Goal: Task Accomplishment & Management: Manage account settings

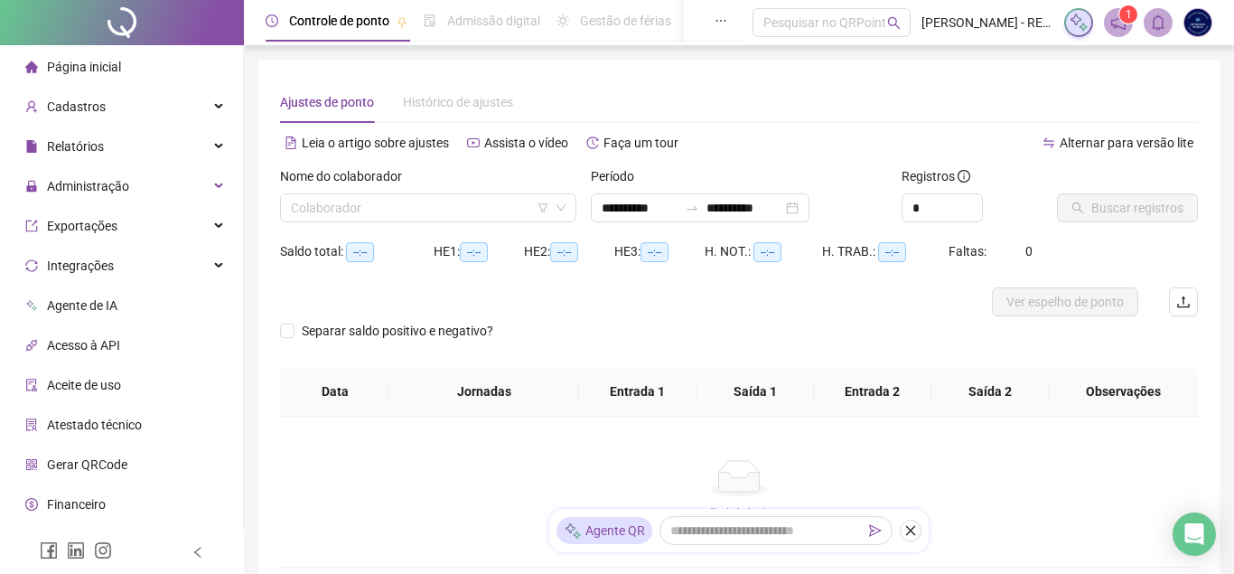
type input "**********"
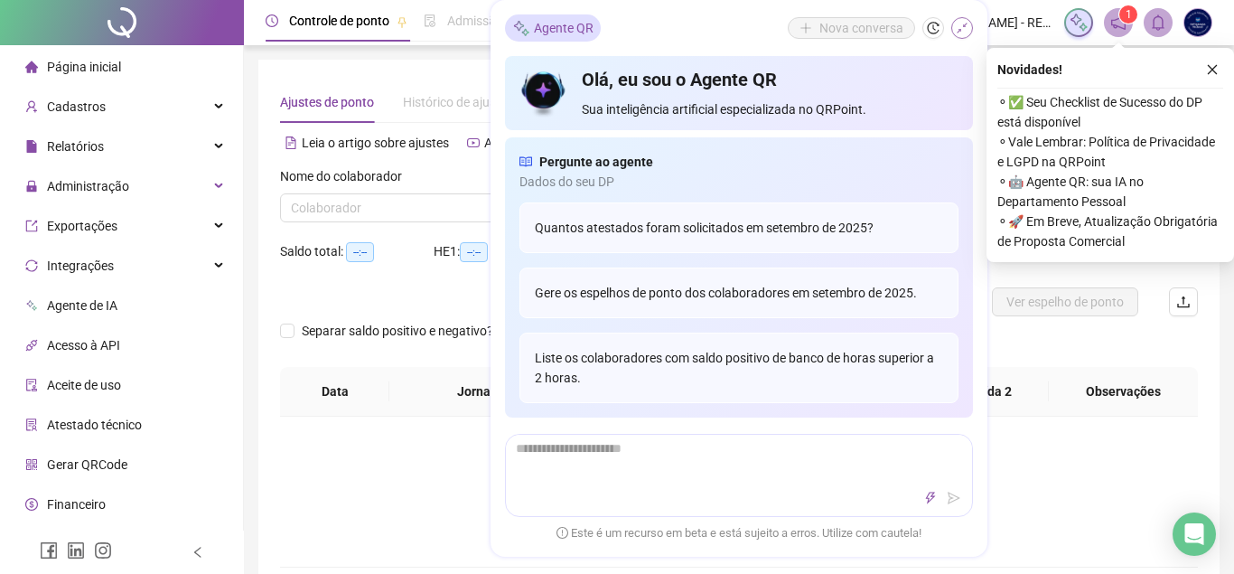
click at [957, 24] on icon "shrink" at bounding box center [962, 28] width 13 height 13
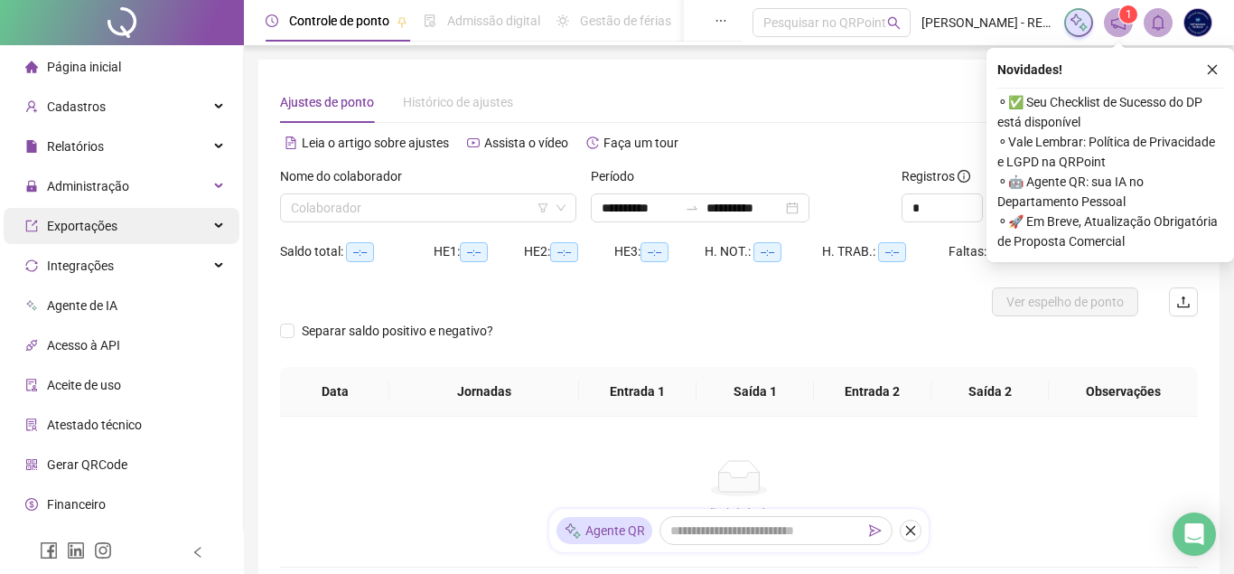
click at [133, 215] on div "Exportações" at bounding box center [122, 226] width 236 height 36
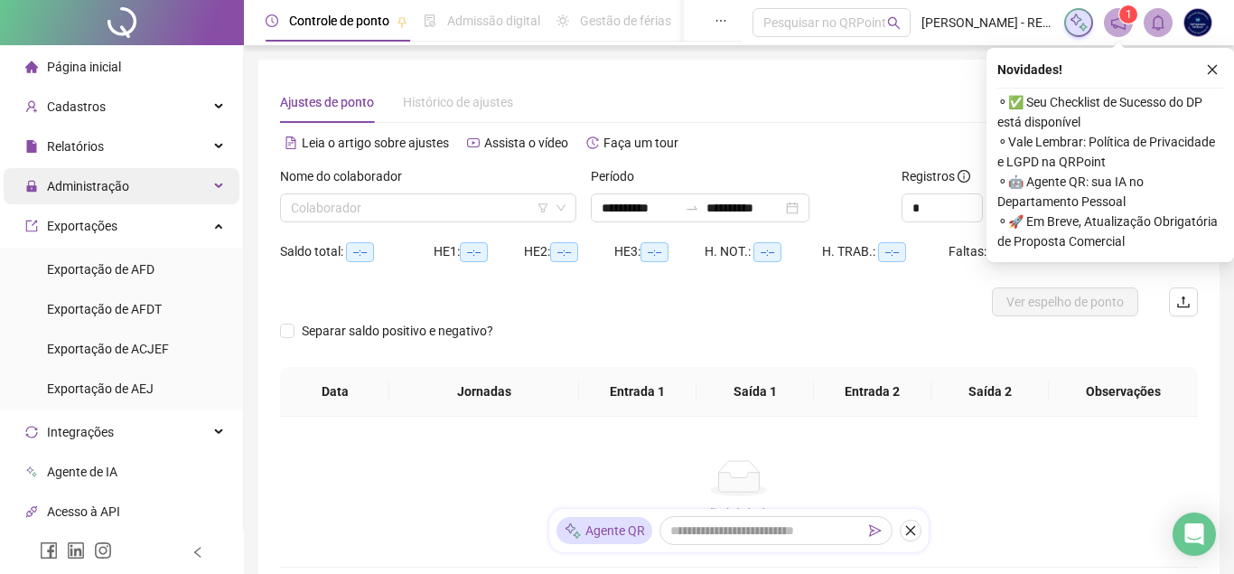
click at [162, 191] on div "Administração" at bounding box center [122, 186] width 236 height 36
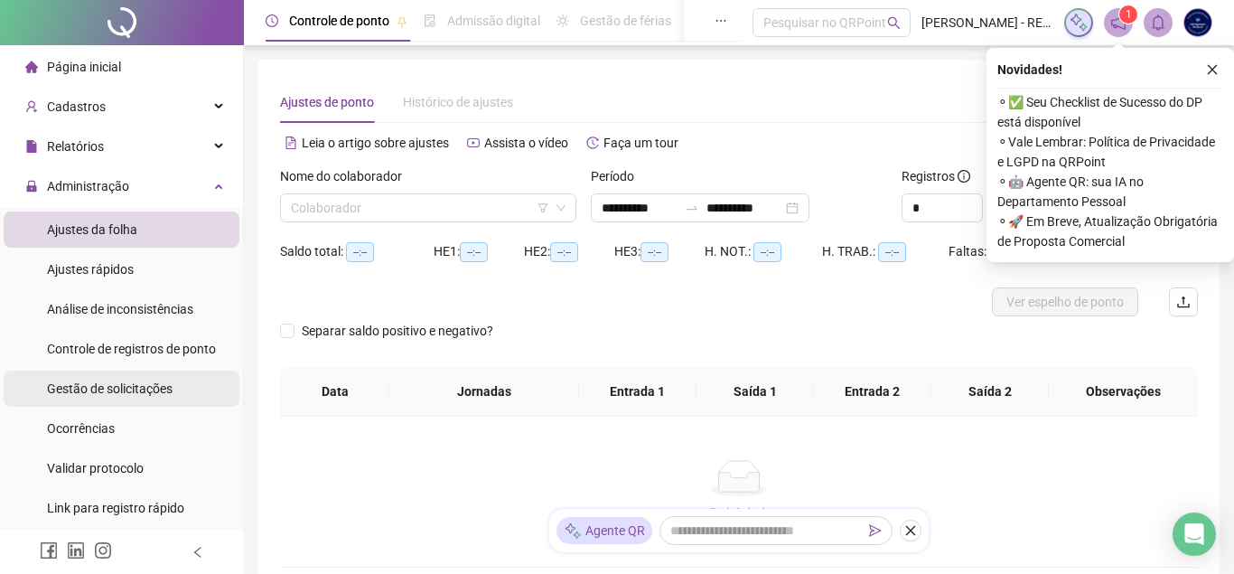
click at [168, 392] on span "Gestão de solicitações" at bounding box center [110, 388] width 126 height 14
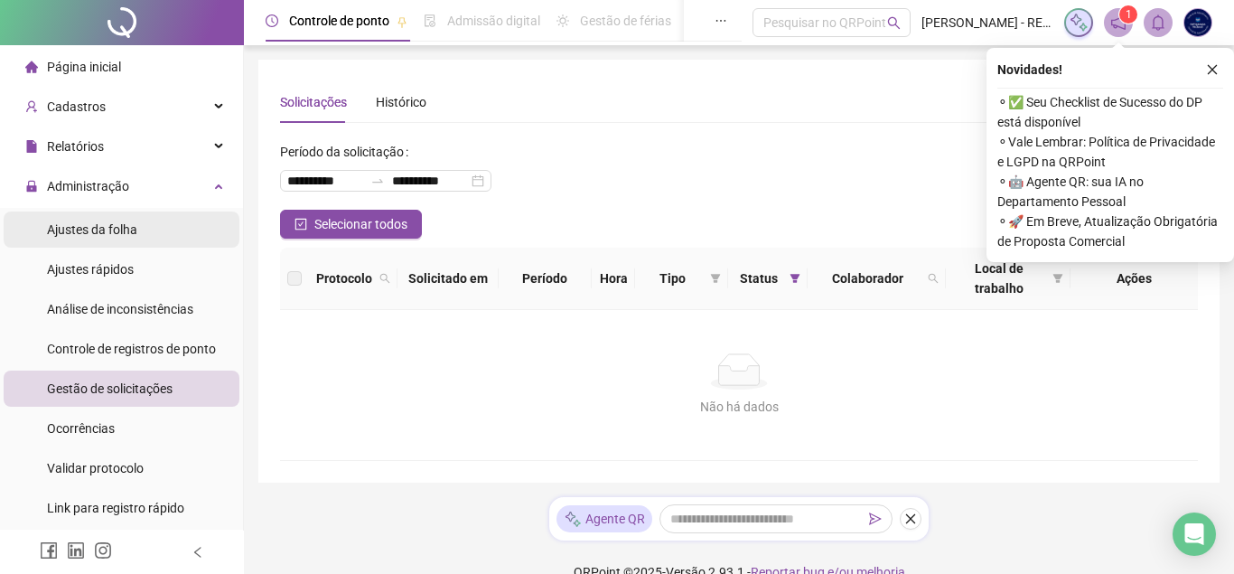
click at [158, 224] on li "Ajustes da folha" at bounding box center [122, 229] width 236 height 36
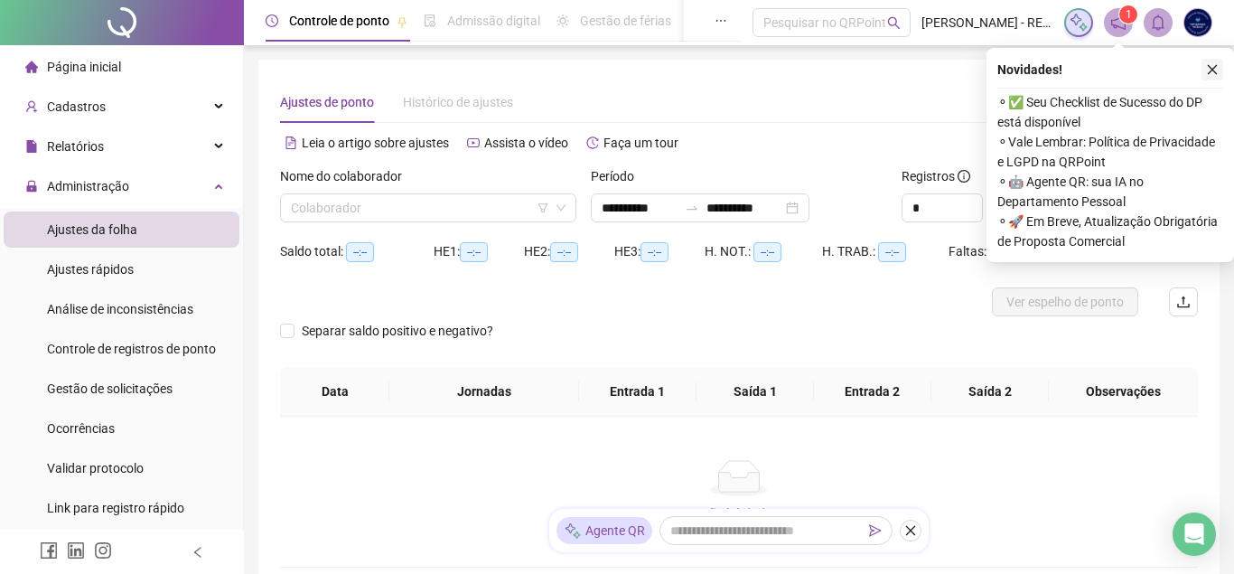
click at [1211, 77] on button "button" at bounding box center [1212, 70] width 22 height 22
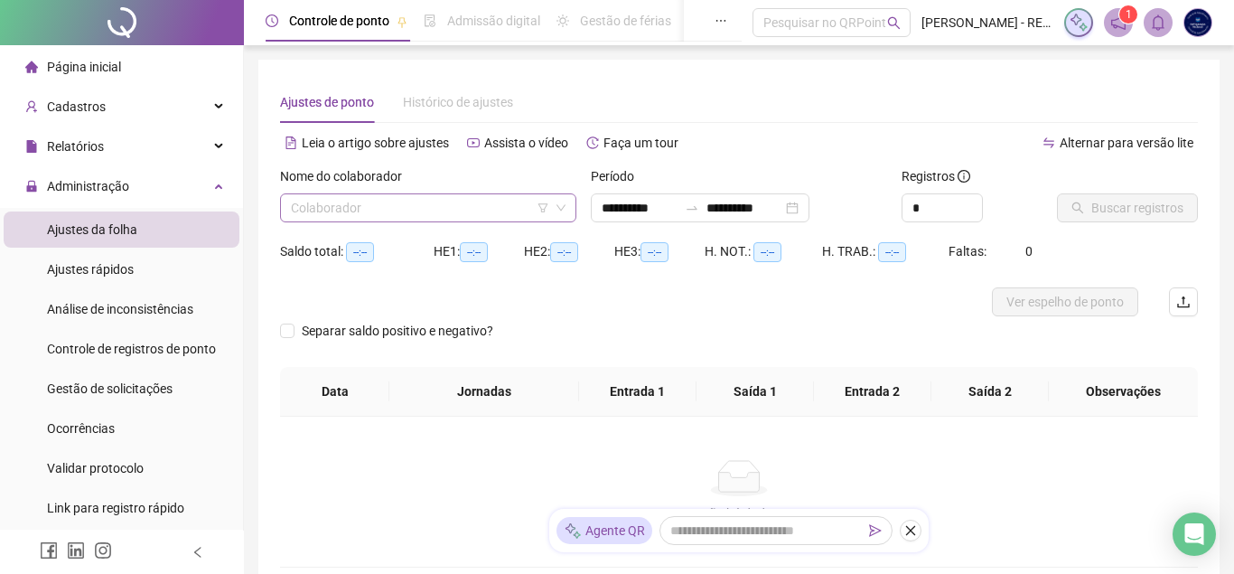
click at [451, 197] on input "search" at bounding box center [420, 207] width 258 height 27
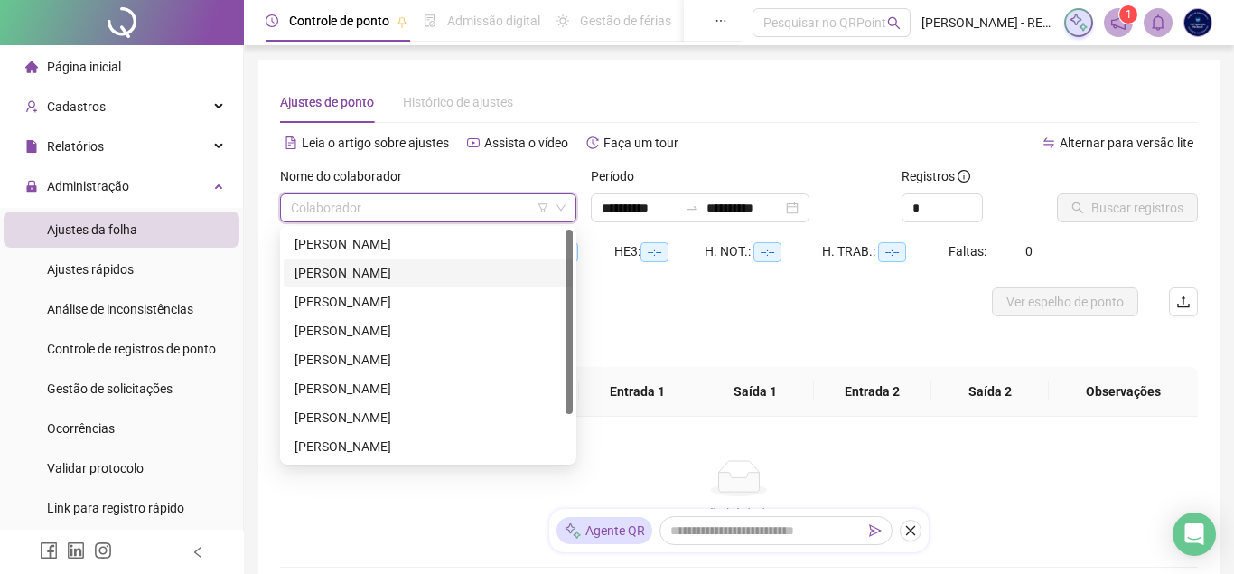
click at [408, 286] on div "[PERSON_NAME]" at bounding box center [428, 272] width 289 height 29
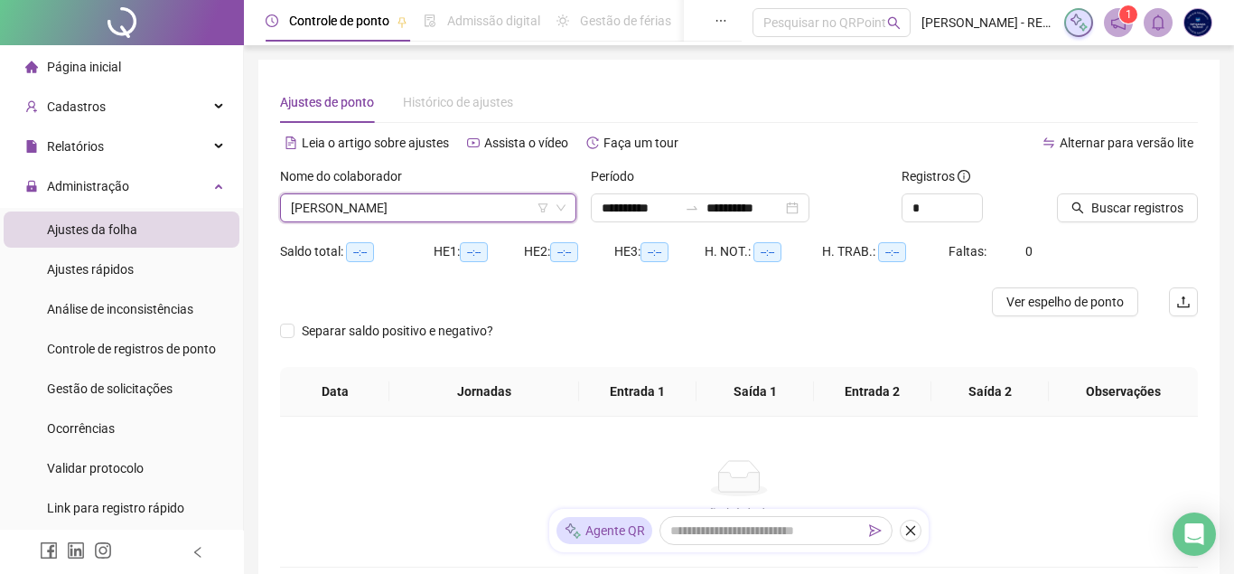
click at [518, 206] on span "[PERSON_NAME]" at bounding box center [428, 207] width 275 height 27
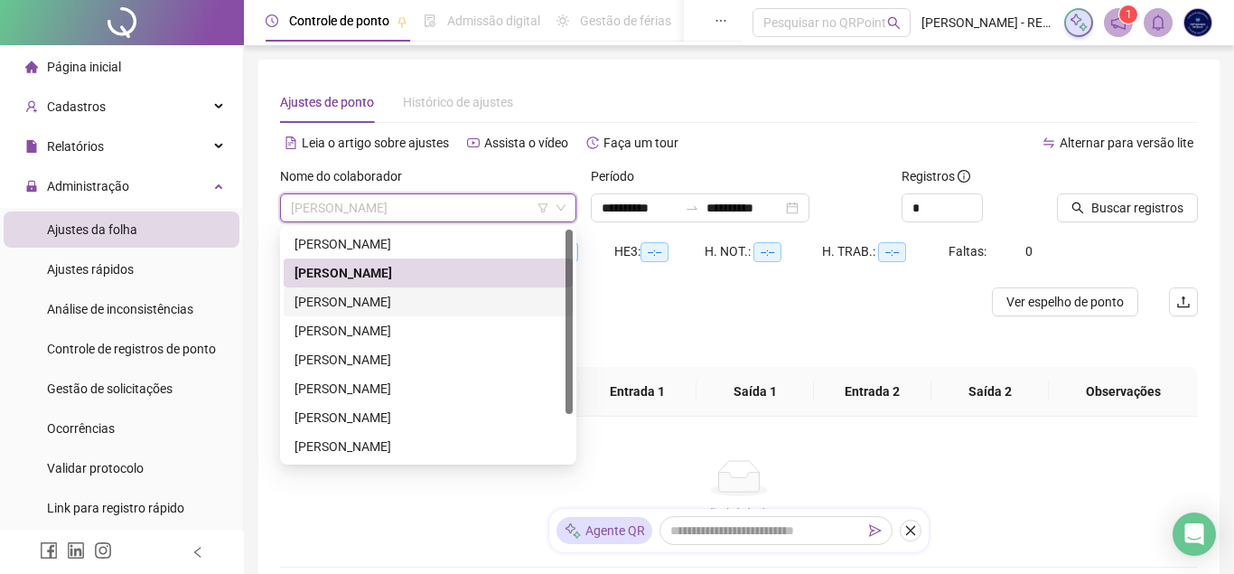
click at [487, 290] on div "[PERSON_NAME]" at bounding box center [428, 301] width 289 height 29
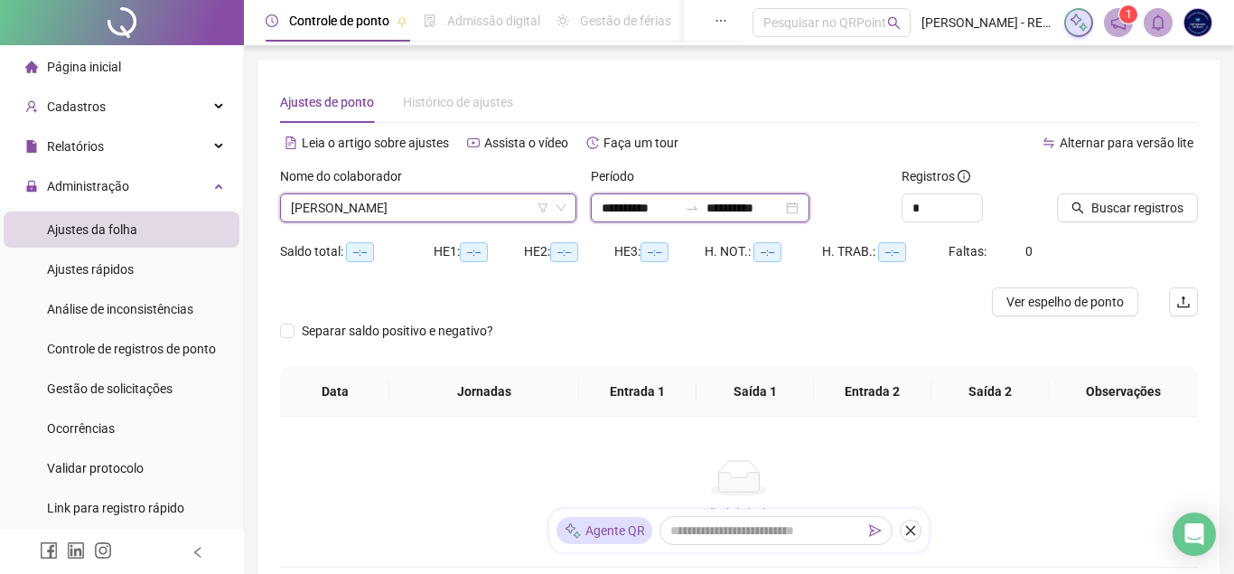
click at [609, 205] on input "**********" at bounding box center [640, 208] width 76 height 20
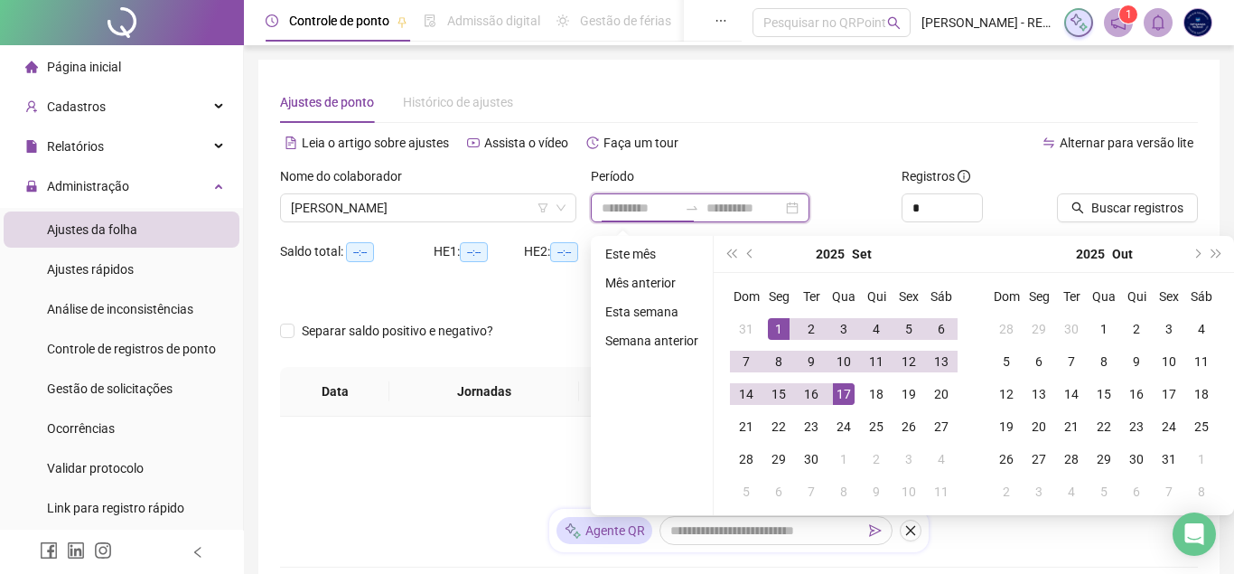
type input "**********"
click at [781, 333] on div "1" at bounding box center [779, 329] width 22 height 22
type input "**********"
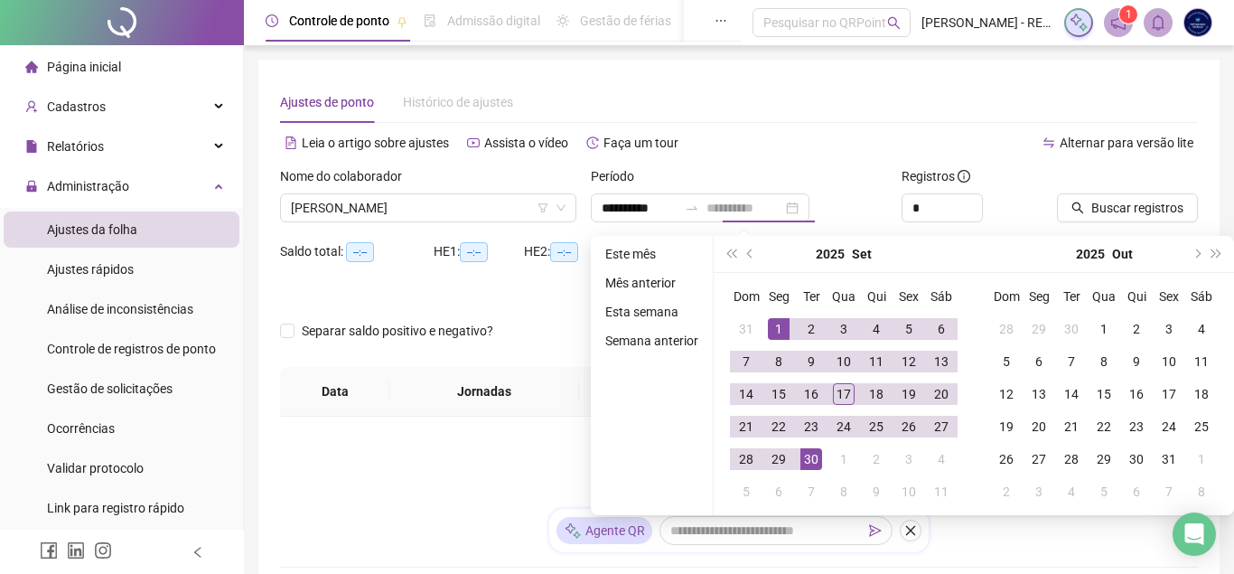
click at [807, 455] on div "30" at bounding box center [811, 459] width 22 height 22
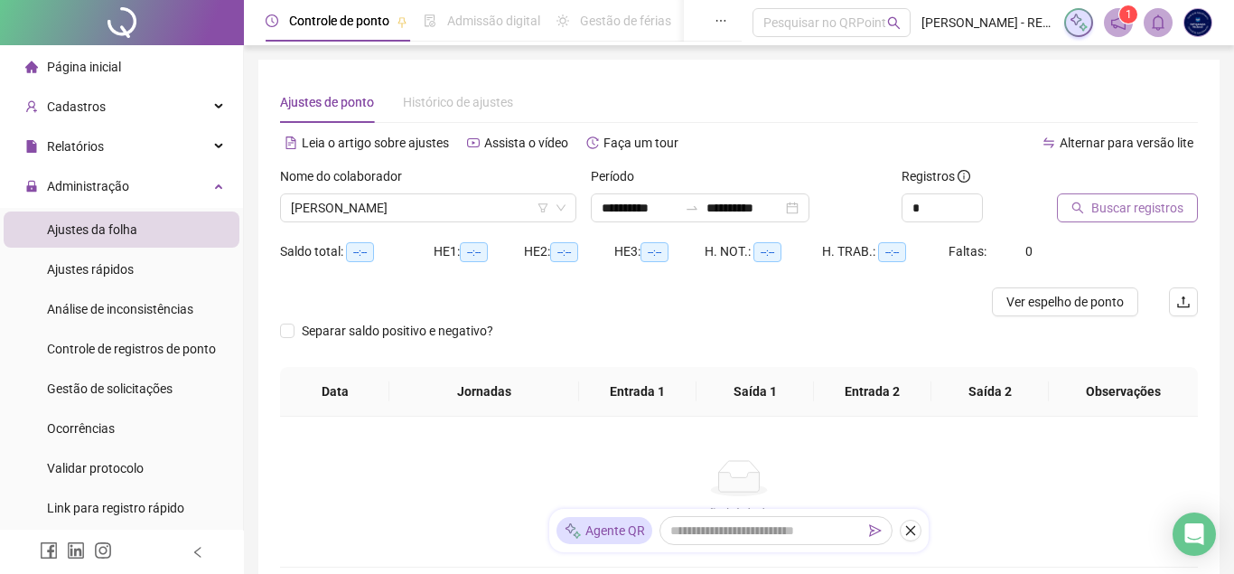
click at [1134, 202] on span "Buscar registros" at bounding box center [1137, 208] width 92 height 20
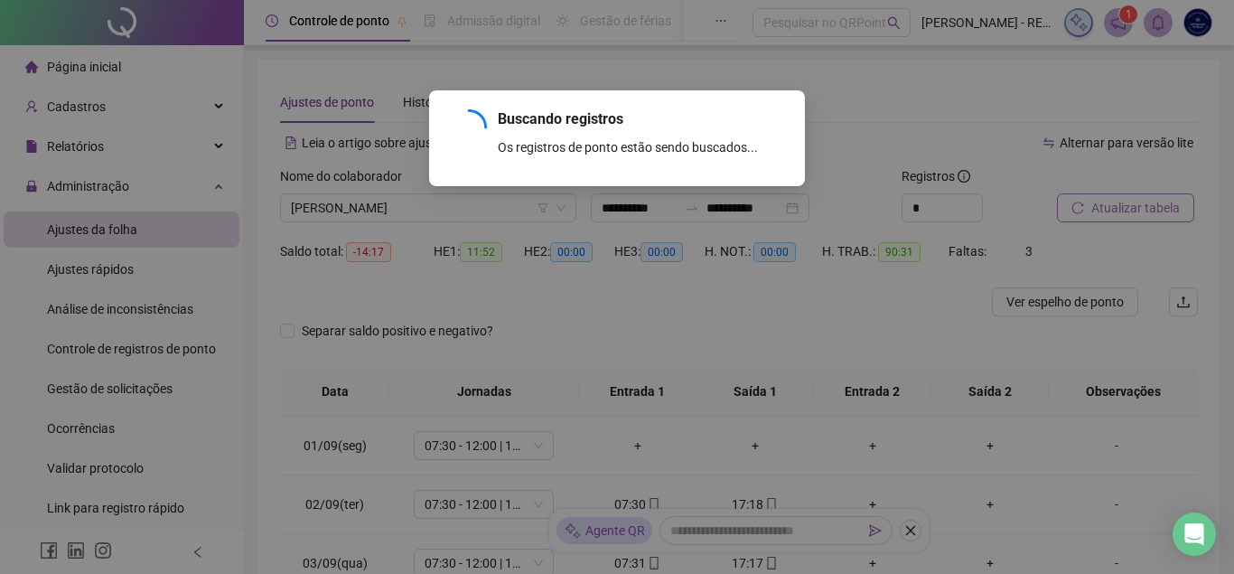
click at [1233, 156] on div "Buscando registros Os registros de ponto estão sendo buscados... OK" at bounding box center [617, 287] width 1234 height 574
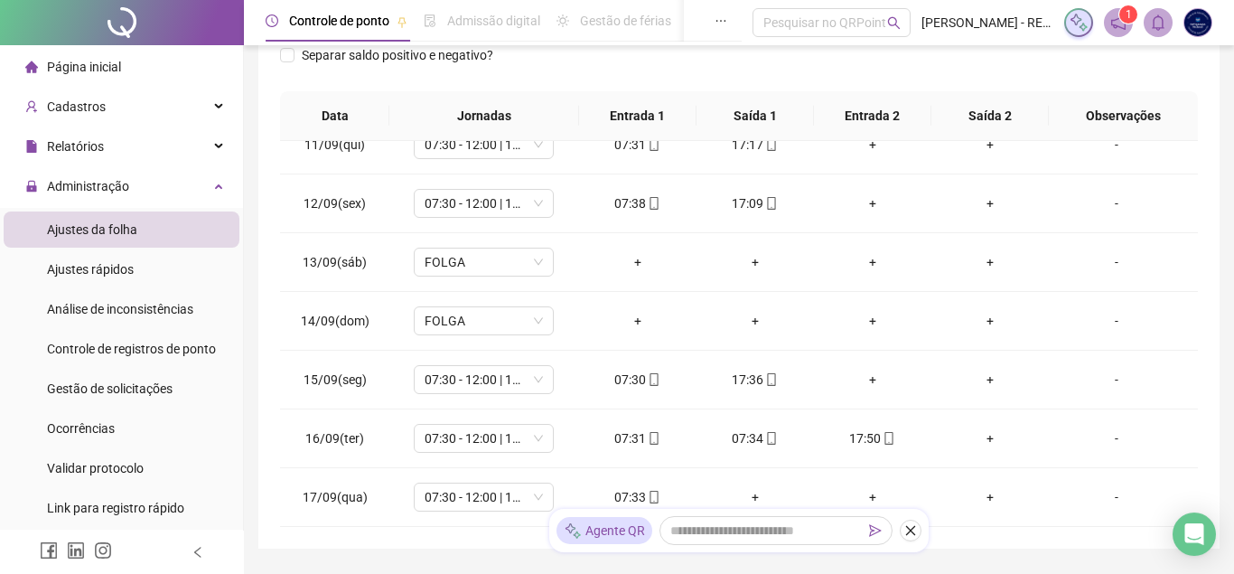
scroll to position [371, 0]
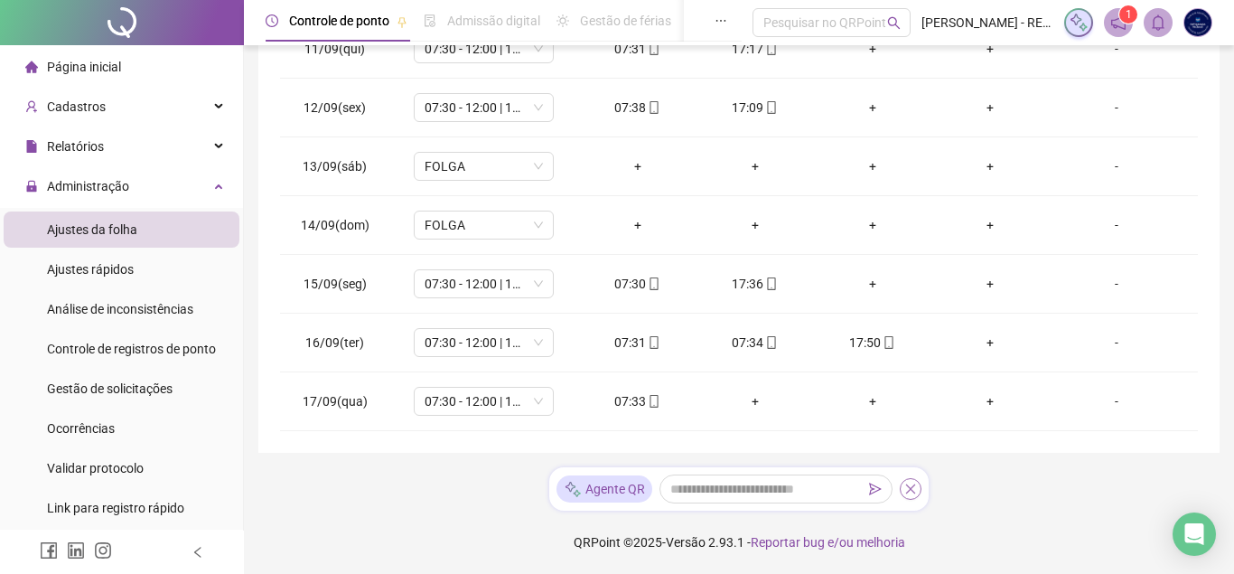
click at [912, 494] on icon "close" at bounding box center [910, 488] width 13 height 13
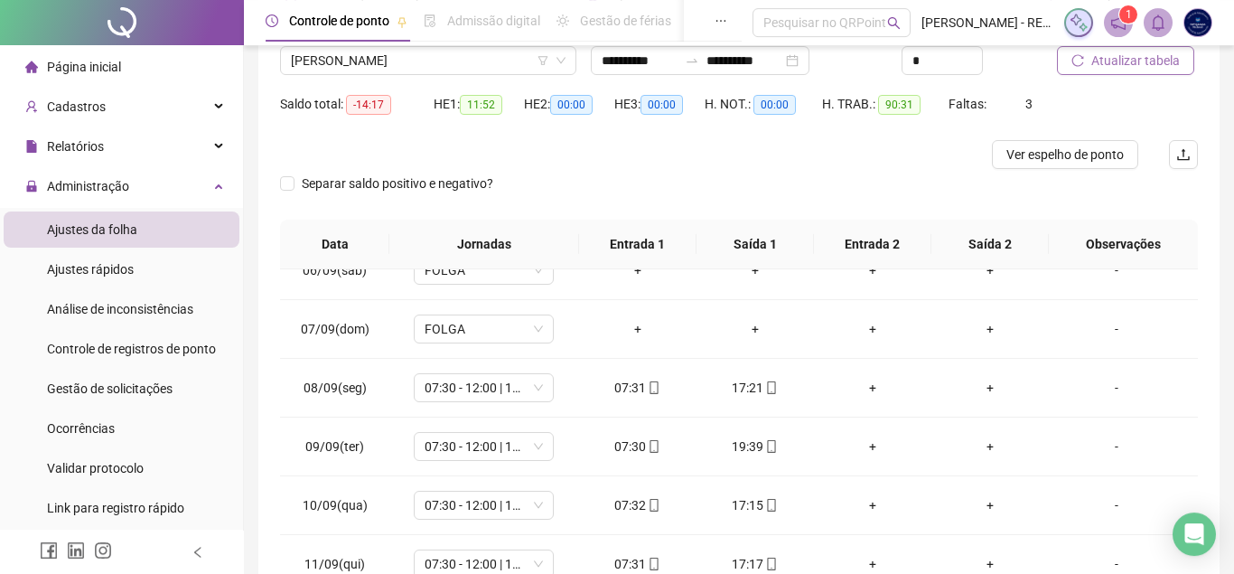
scroll to position [53, 0]
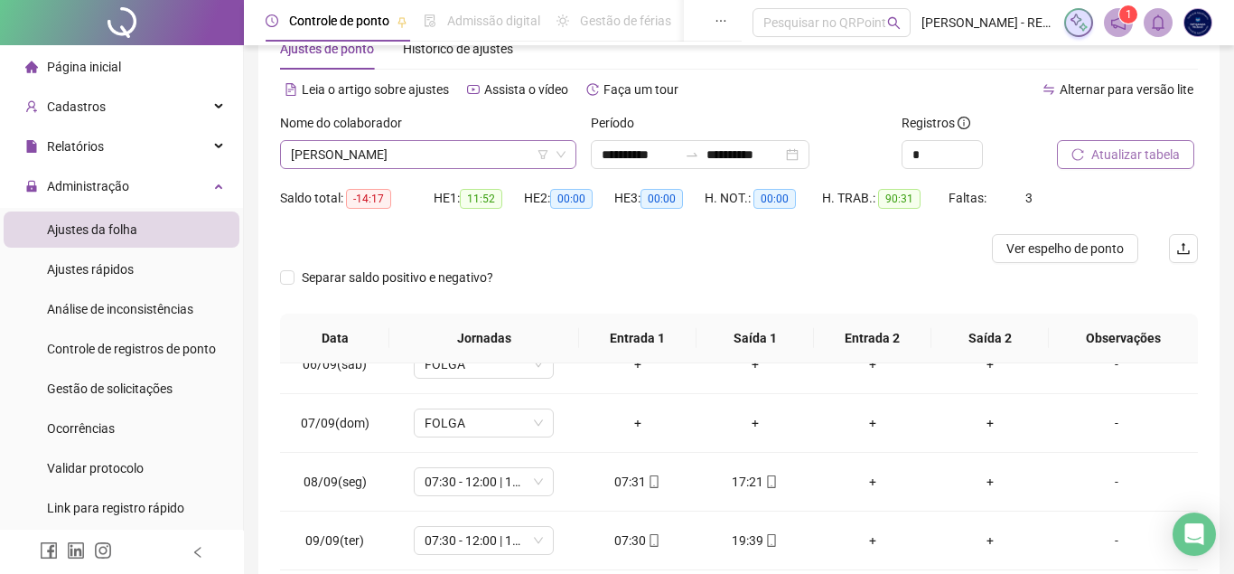
click at [356, 154] on span "[PERSON_NAME]" at bounding box center [428, 154] width 275 height 27
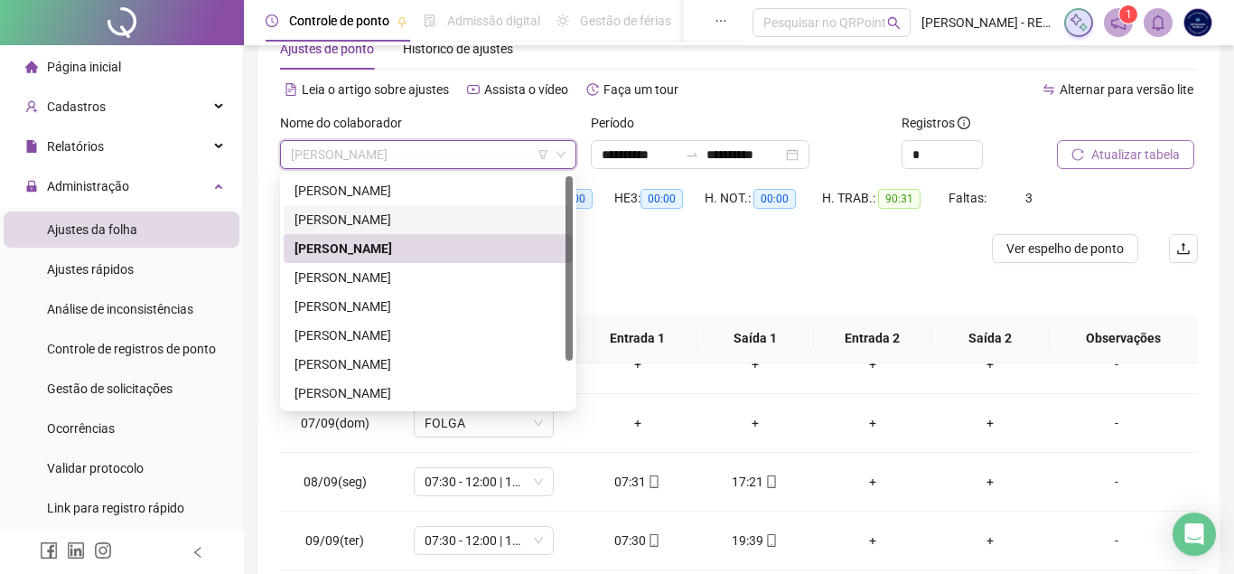
click at [373, 217] on div "[PERSON_NAME]" at bounding box center [427, 220] width 267 height 20
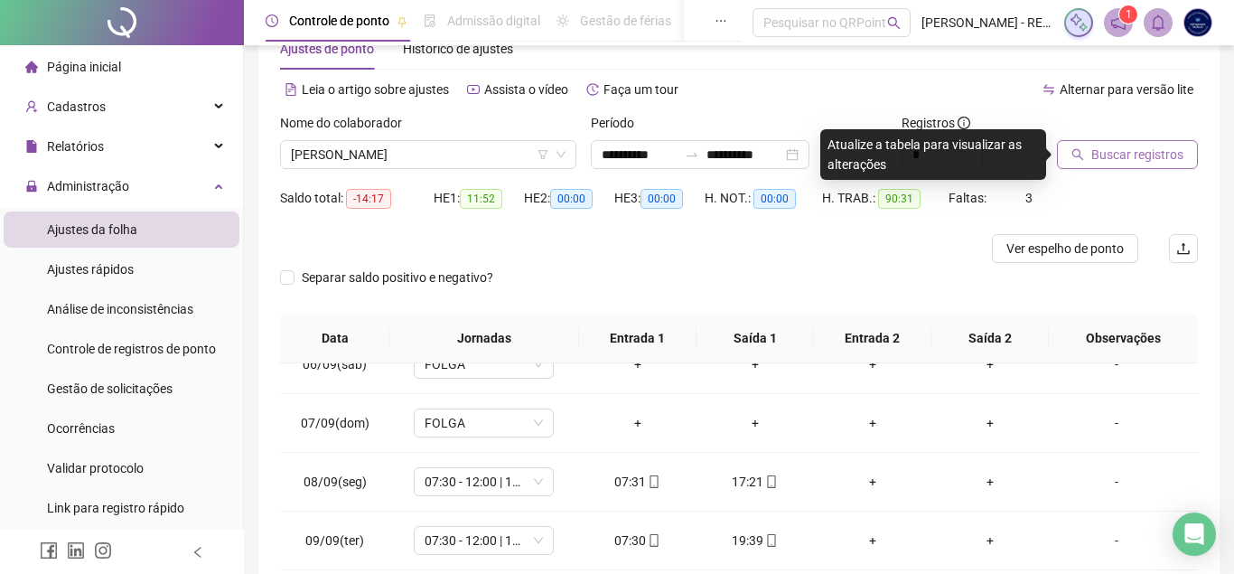
click at [1143, 156] on span "Buscar registros" at bounding box center [1137, 155] width 92 height 20
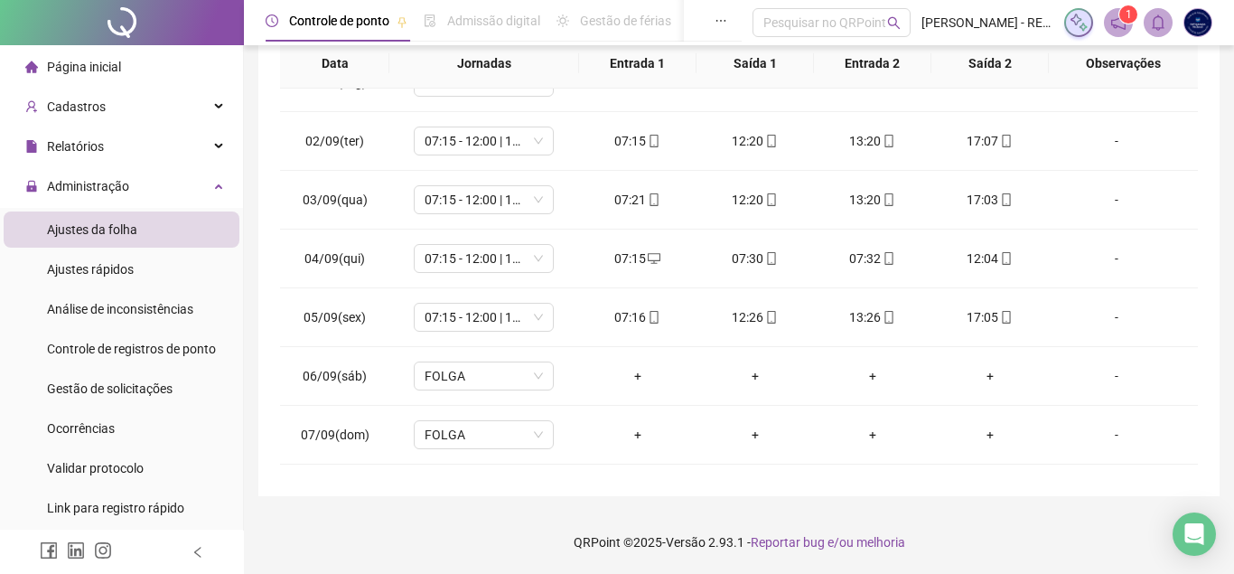
scroll to position [19, 0]
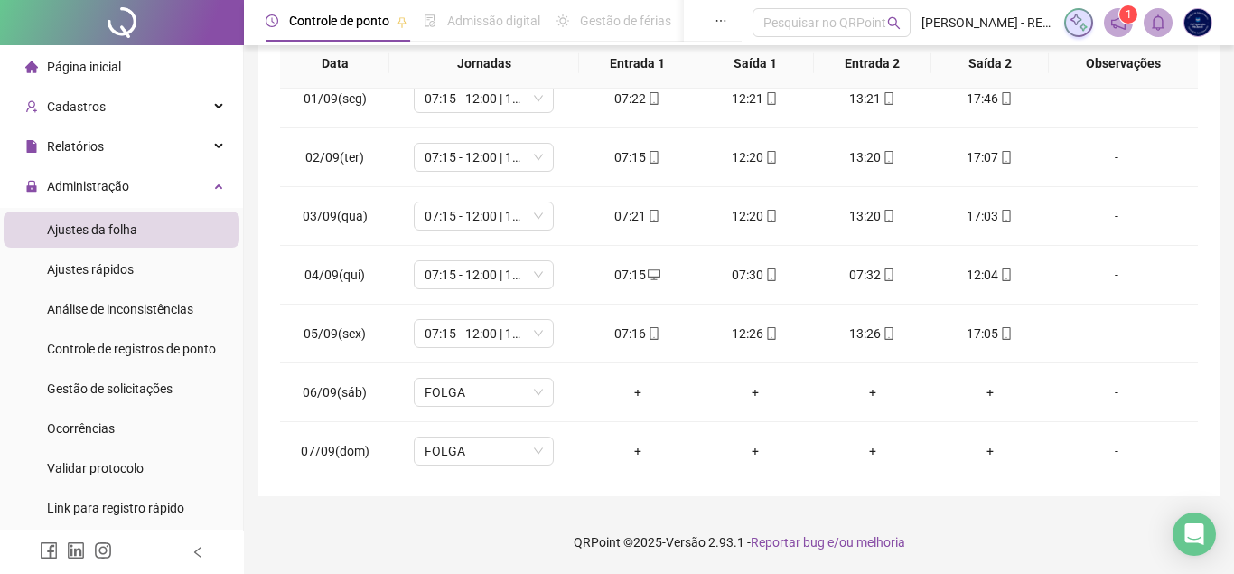
drag, startPoint x: 1200, startPoint y: 164, endPoint x: 1202, endPoint y: 133, distance: 31.7
click at [1202, 133] on div "**********" at bounding box center [738, 114] width 961 height 764
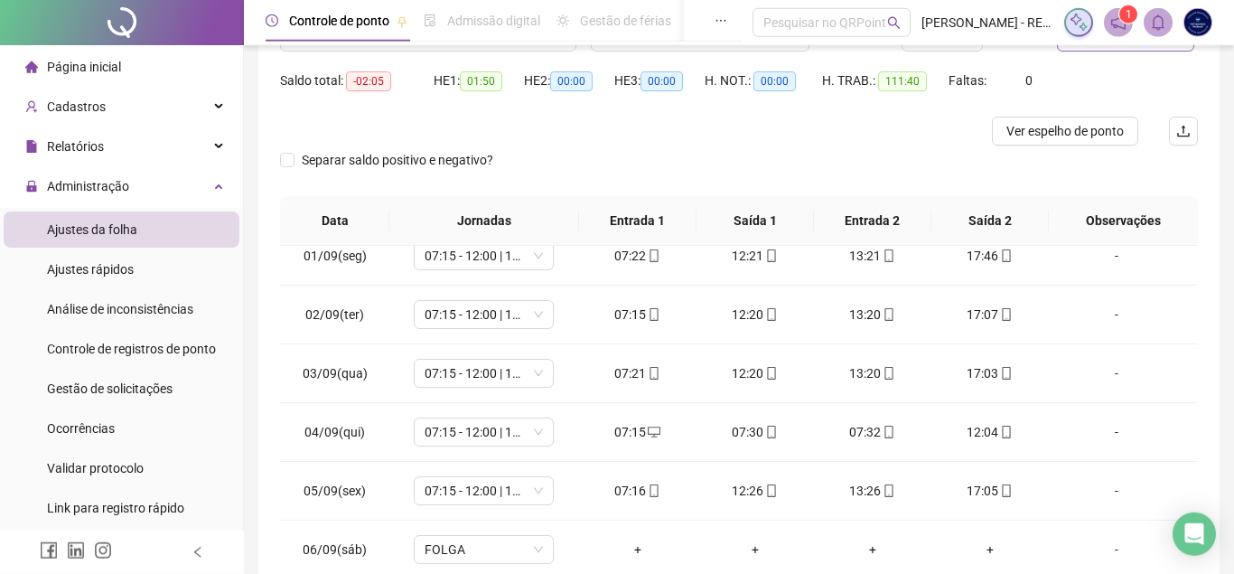
scroll to position [170, 0]
click at [174, 351] on span "Controle de registros de ponto" at bounding box center [131, 348] width 169 height 14
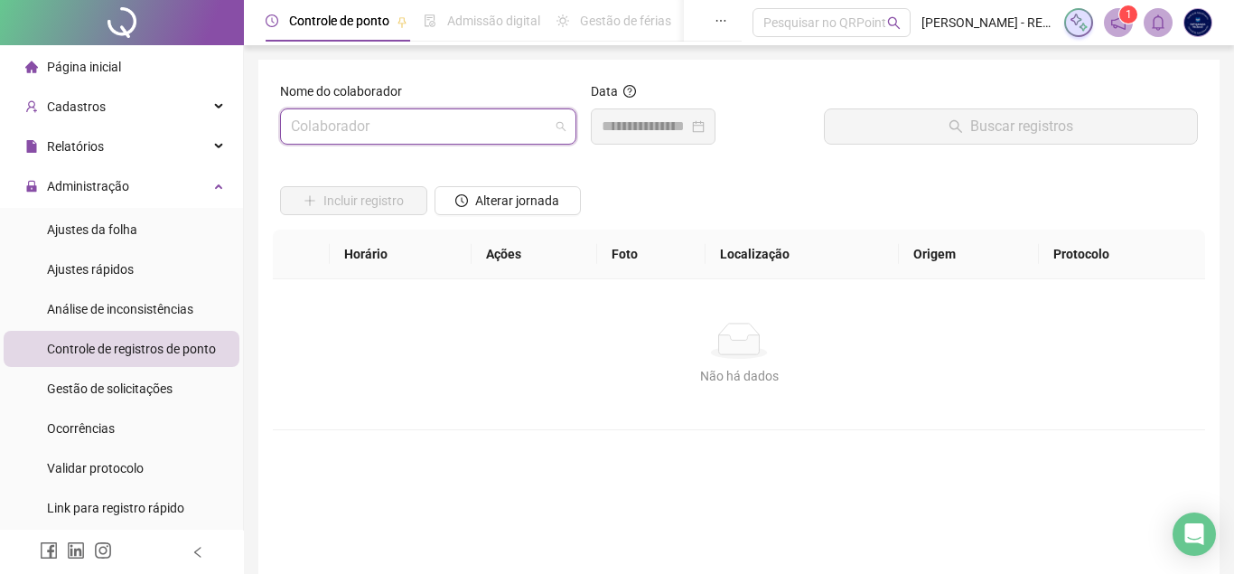
click at [369, 134] on input "search" at bounding box center [420, 126] width 258 height 34
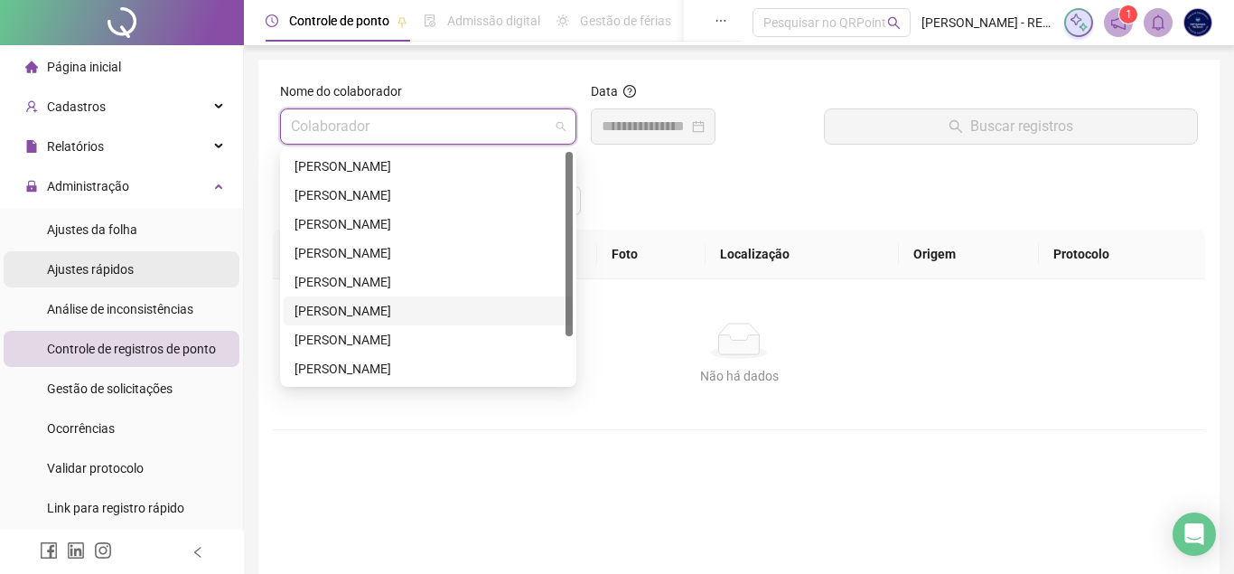
click at [136, 274] on li "Ajustes rápidos" at bounding box center [122, 269] width 236 height 36
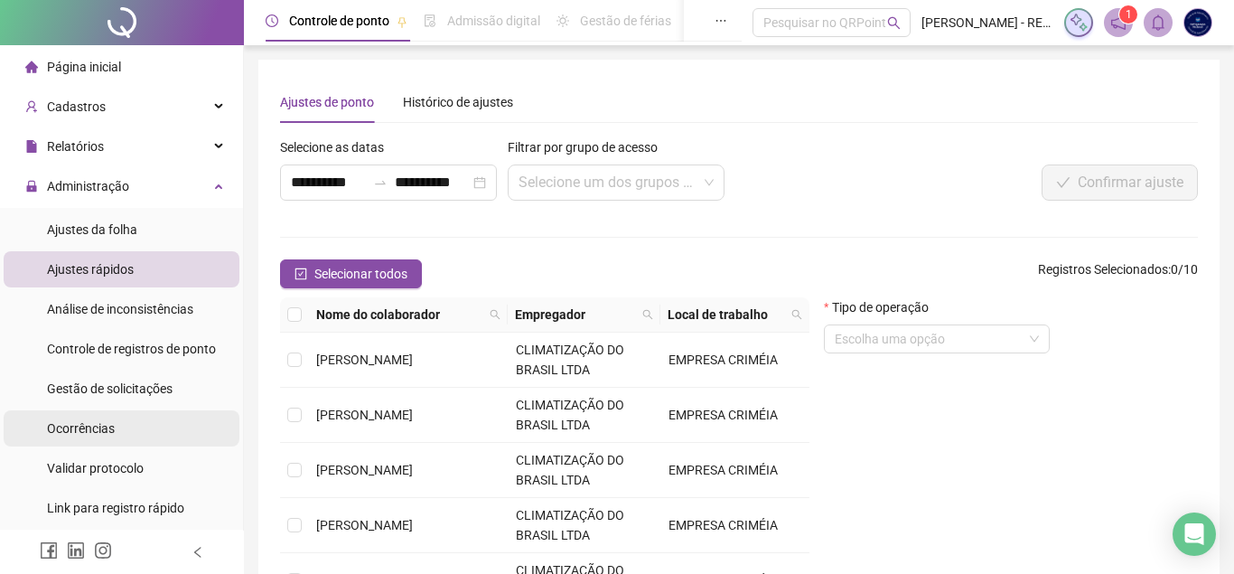
click at [136, 415] on li "Ocorrências" at bounding box center [122, 428] width 236 height 36
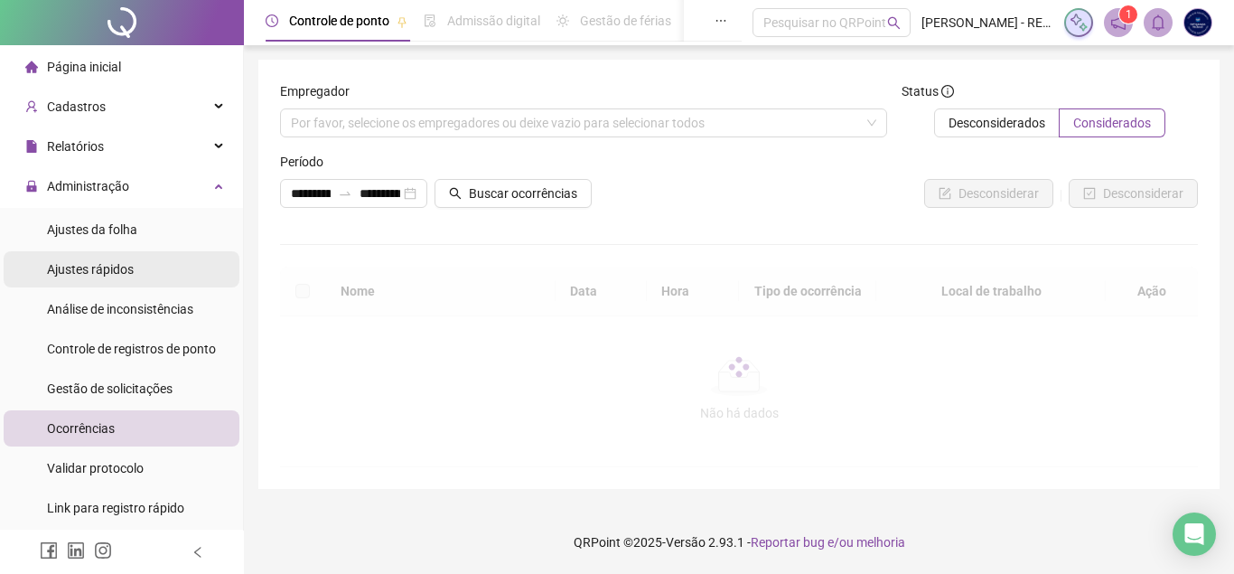
click at [132, 266] on span "Ajustes rápidos" at bounding box center [90, 269] width 87 height 14
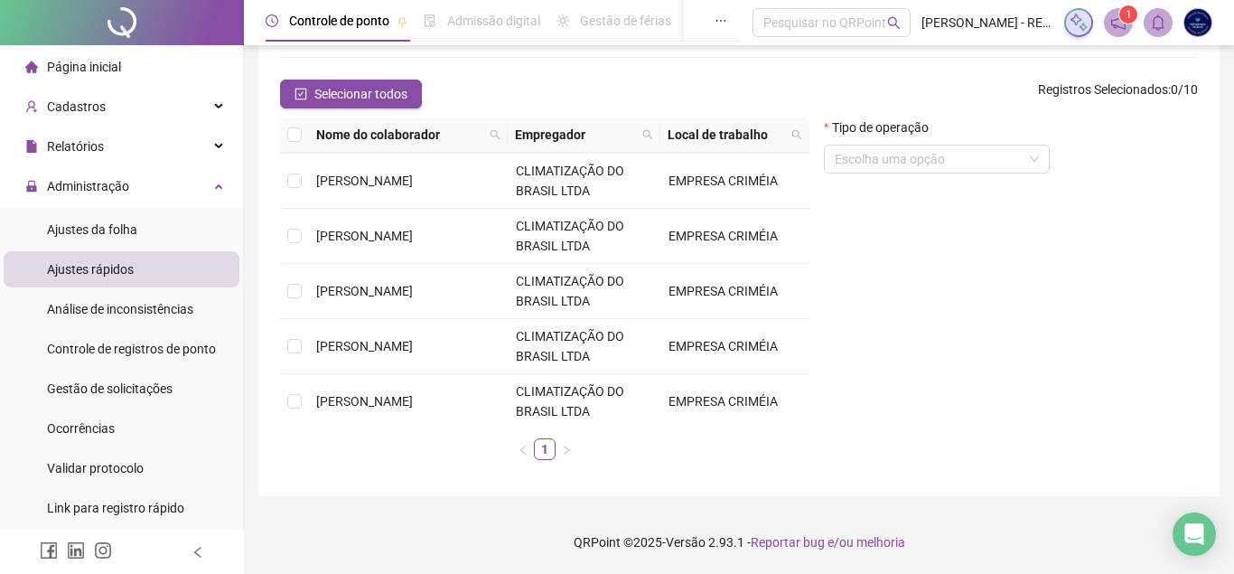
scroll to position [276, 0]
click at [847, 160] on input "search" at bounding box center [929, 158] width 188 height 27
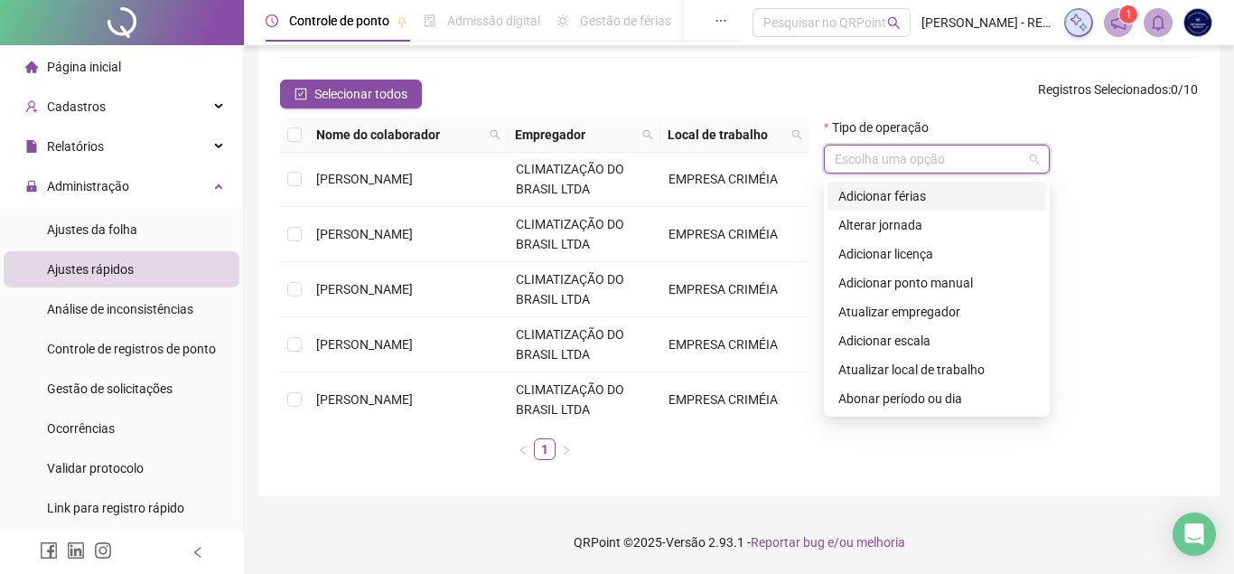
click at [920, 104] on div "Selecionar todos Registros Selecionados : 0 / 10" at bounding box center [739, 93] width 918 height 29
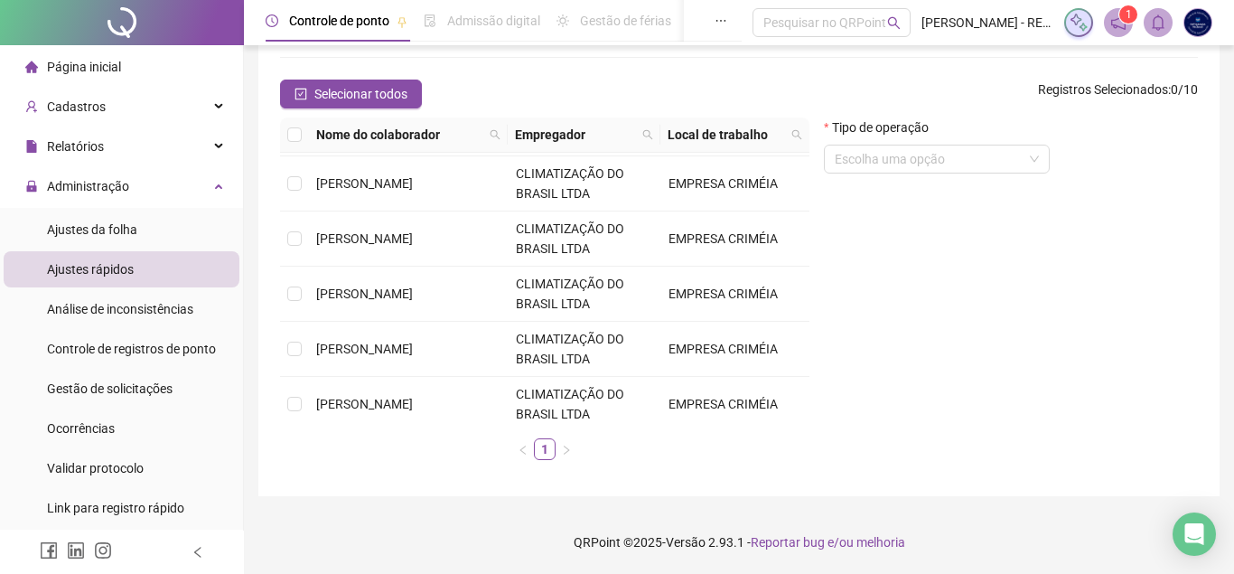
scroll to position [0, 0]
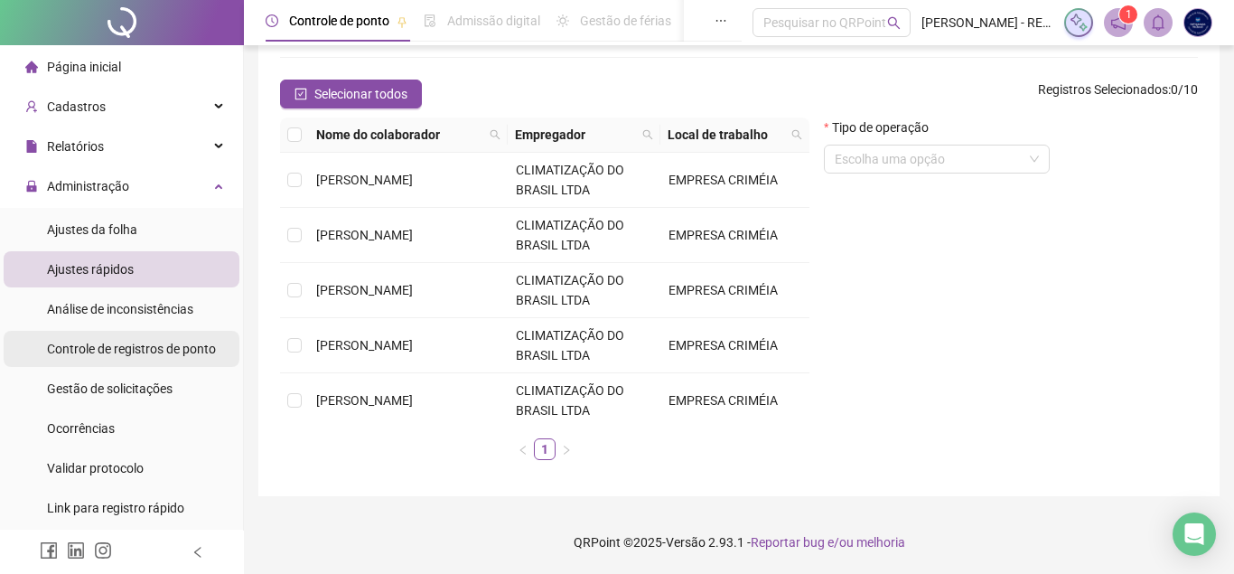
click at [56, 350] on span "Controle de registros de ponto" at bounding box center [131, 348] width 169 height 14
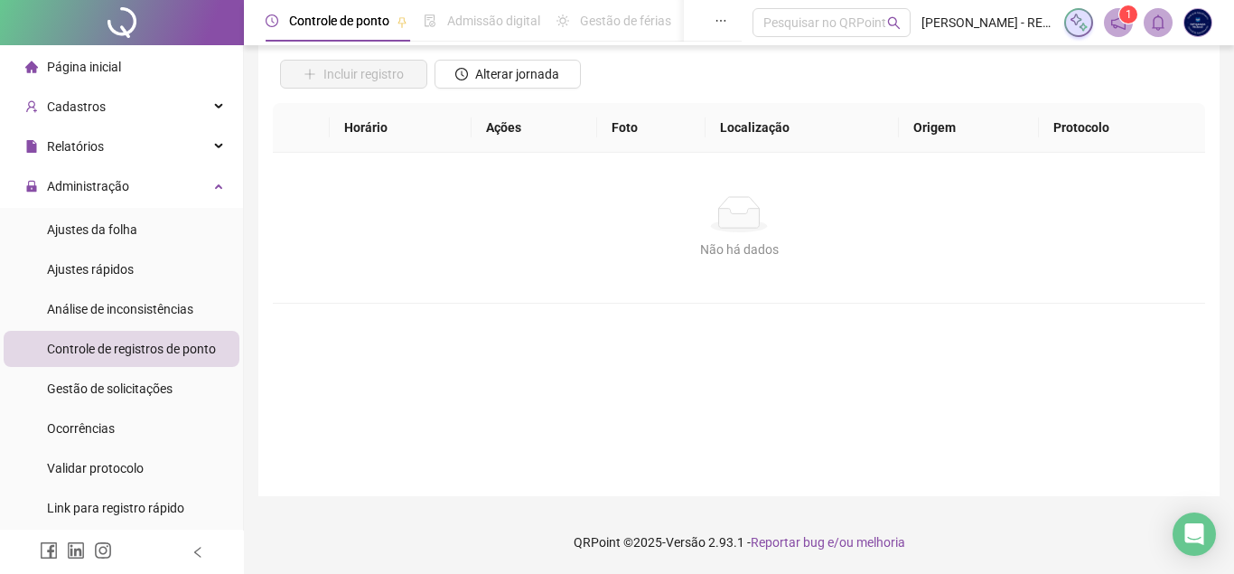
scroll to position [126, 0]
click at [80, 324] on div "Análise de inconsistências" at bounding box center [120, 309] width 146 height 36
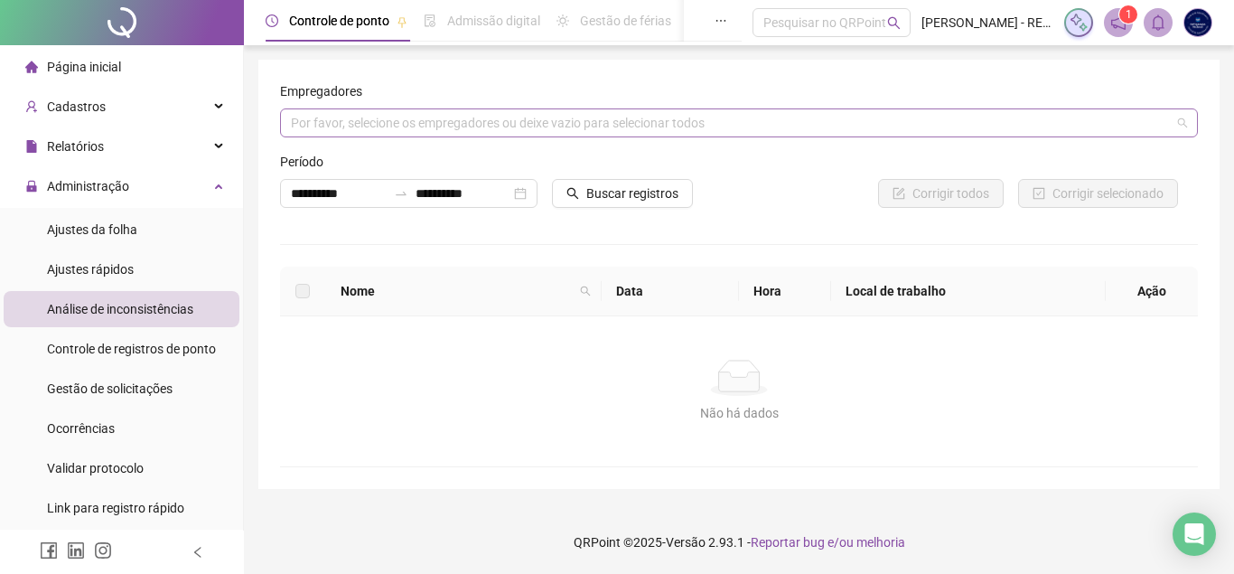
click at [312, 124] on div "Por favor, selecione os empregadores ou deixe vazio para selecionar todos" at bounding box center [739, 122] width 918 height 29
click at [134, 279] on li "Ajustes rápidos" at bounding box center [122, 269] width 236 height 36
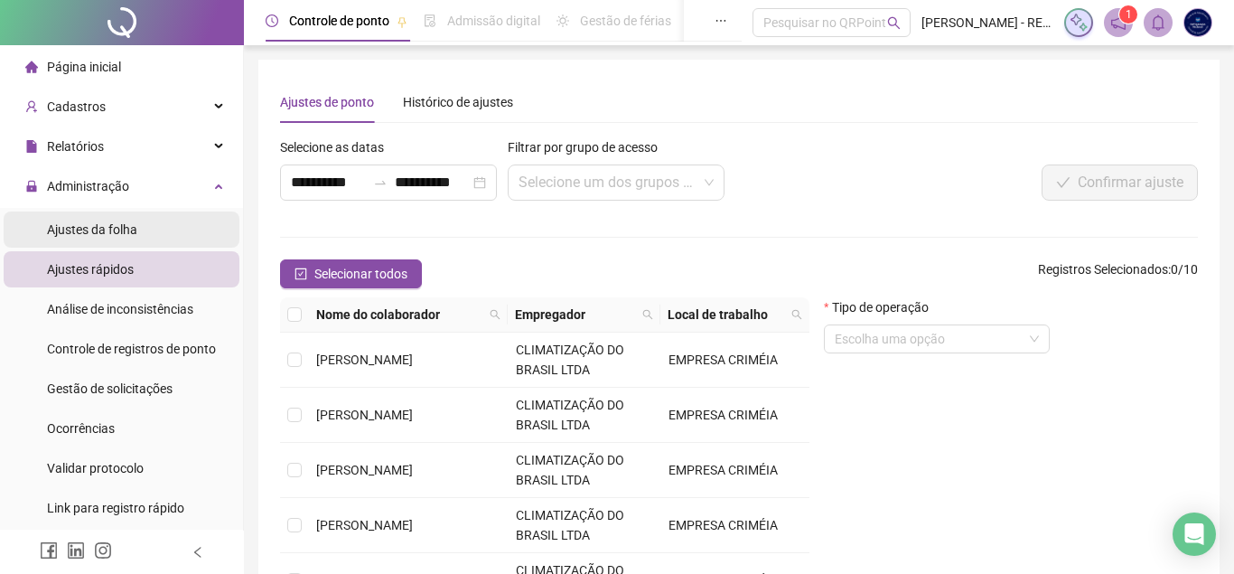
click at [154, 240] on li "Ajustes da folha" at bounding box center [122, 229] width 236 height 36
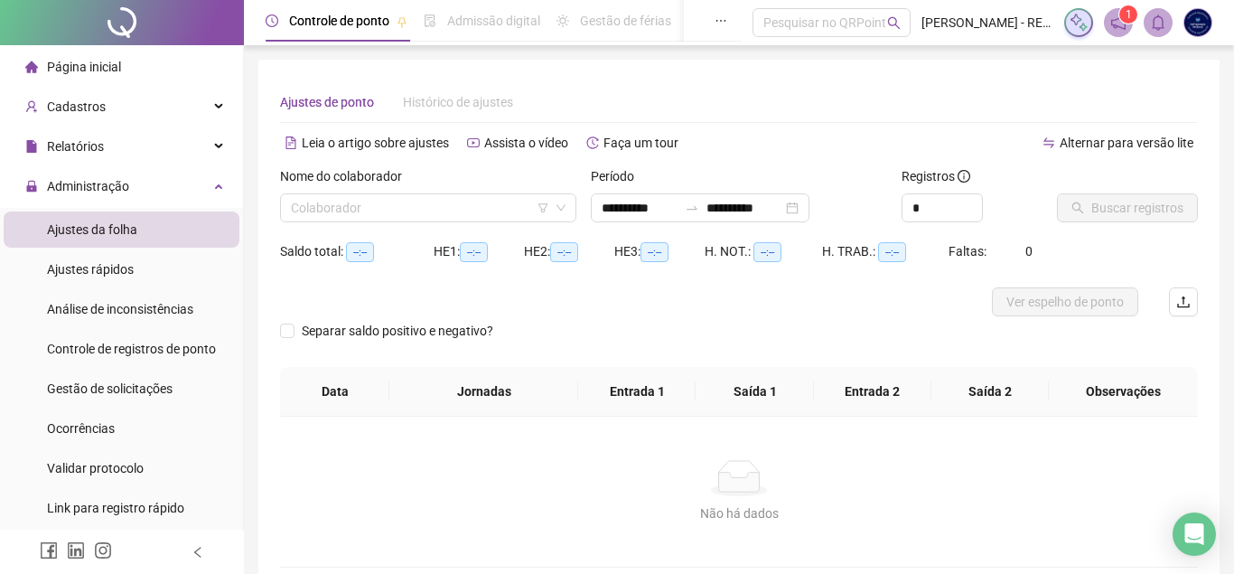
type input "**********"
click at [147, 478] on li "Validar protocolo" at bounding box center [122, 468] width 236 height 36
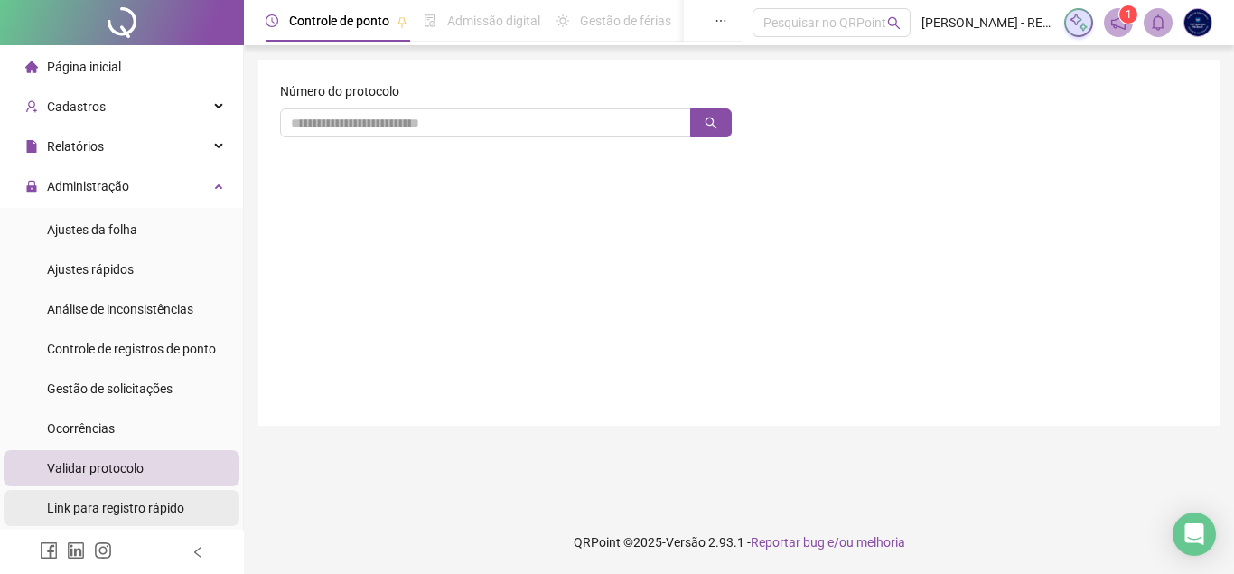
click at [150, 509] on span "Link para registro rápido" at bounding box center [115, 507] width 137 height 14
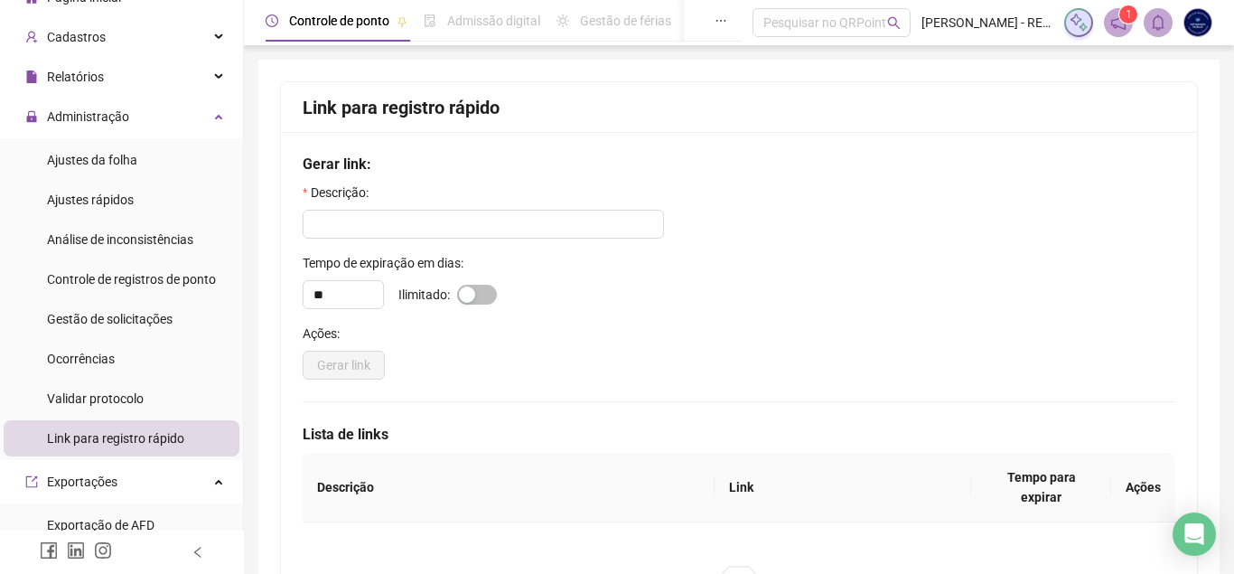
scroll to position [103, 0]
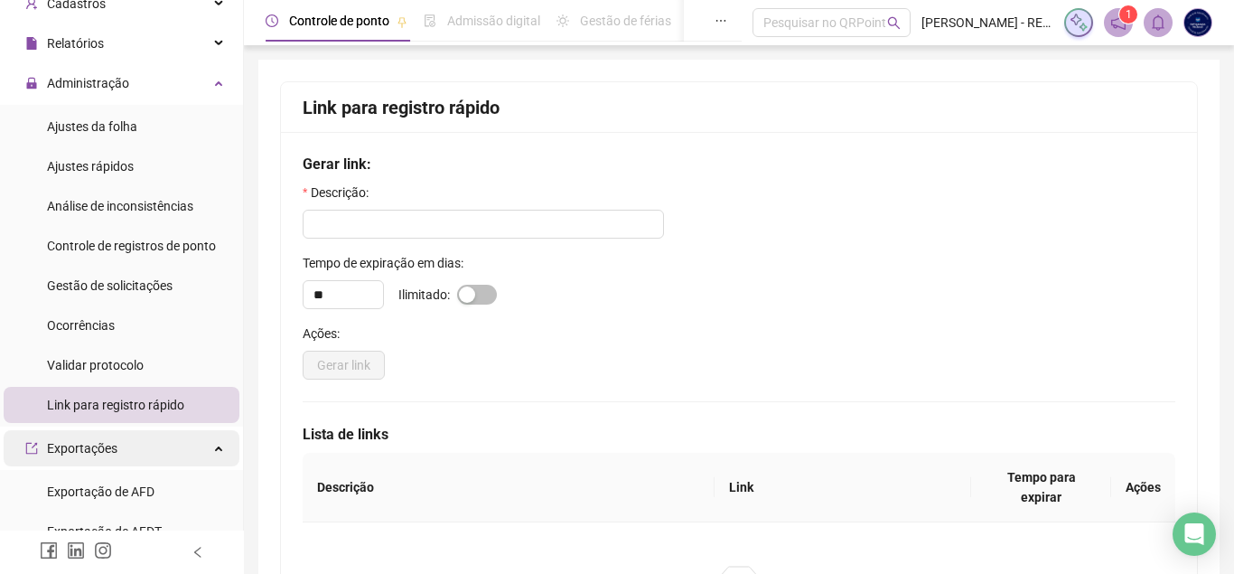
click at [169, 443] on div "Exportações" at bounding box center [122, 448] width 236 height 36
click at [185, 456] on div "Exportações" at bounding box center [122, 448] width 236 height 36
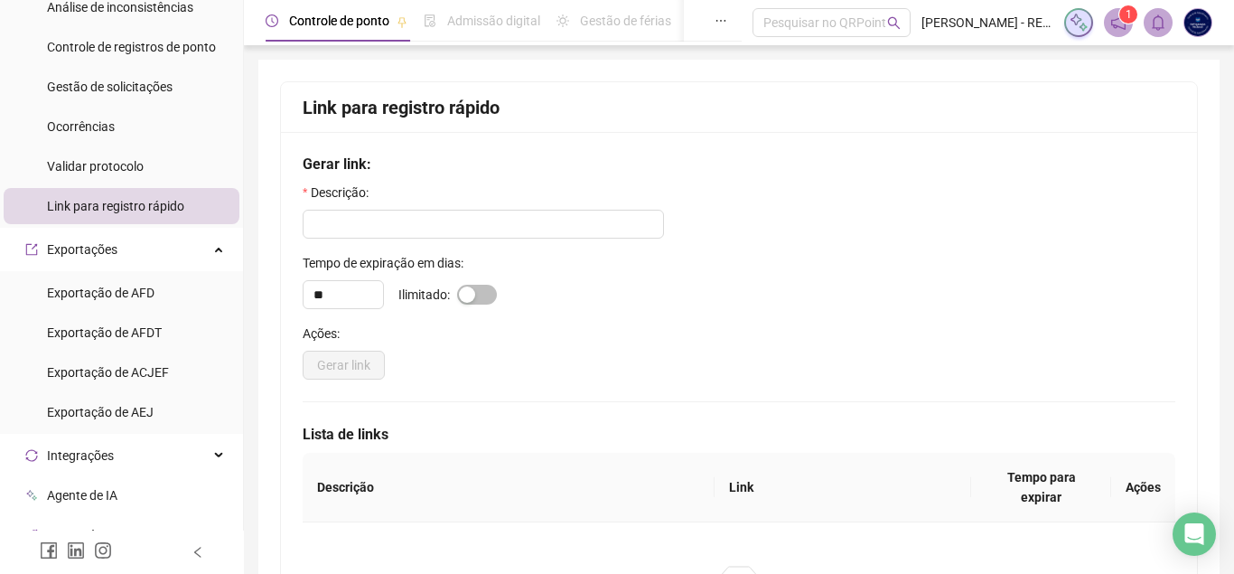
scroll to position [309, 0]
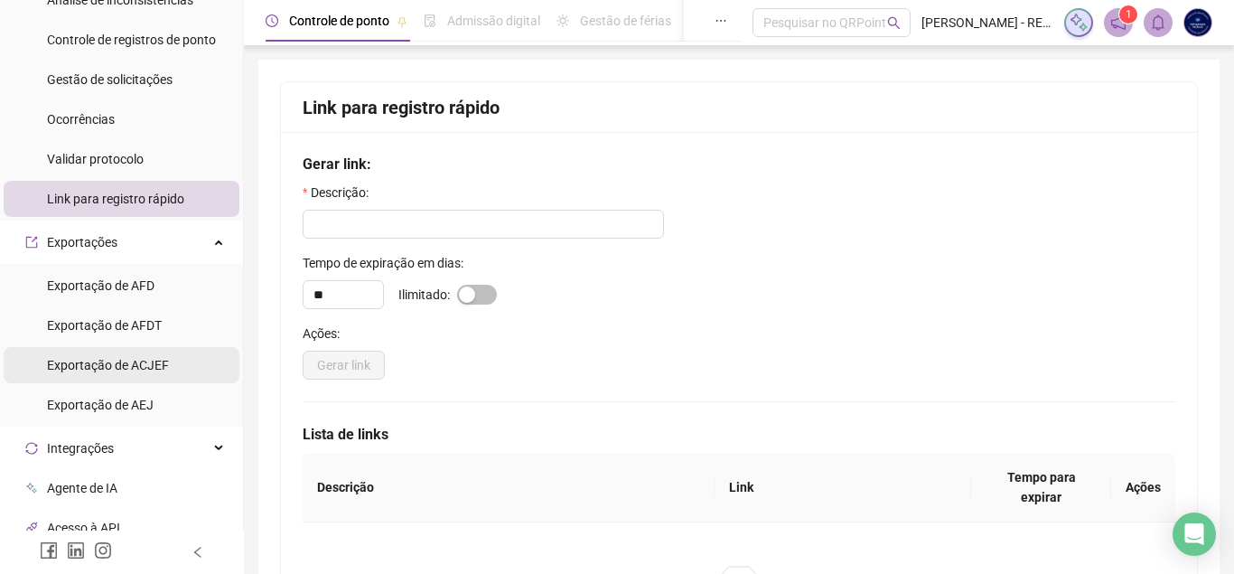
click at [176, 368] on li "Exportação de ACJEF" at bounding box center [122, 365] width 236 height 36
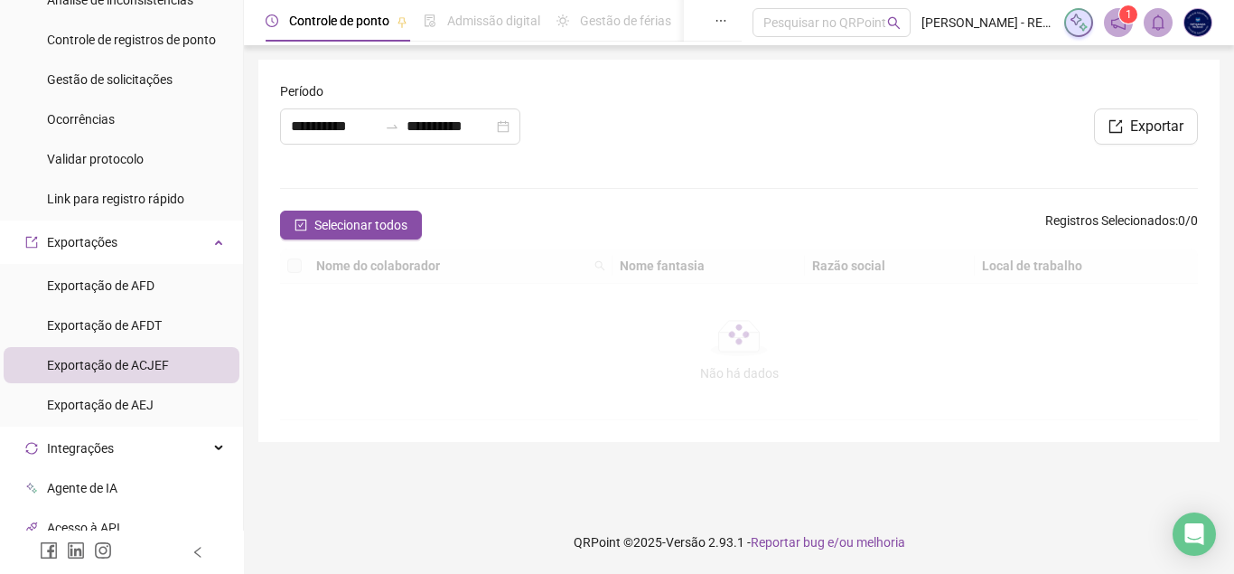
type input "**********"
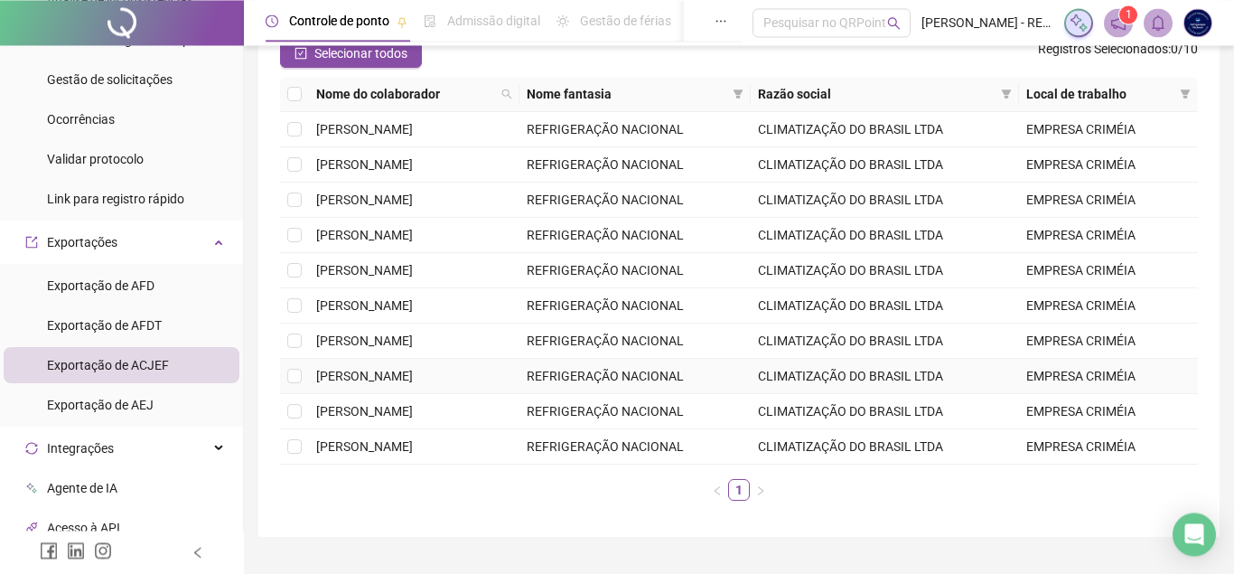
scroll to position [92, 0]
